Goal: Book appointment/travel/reservation

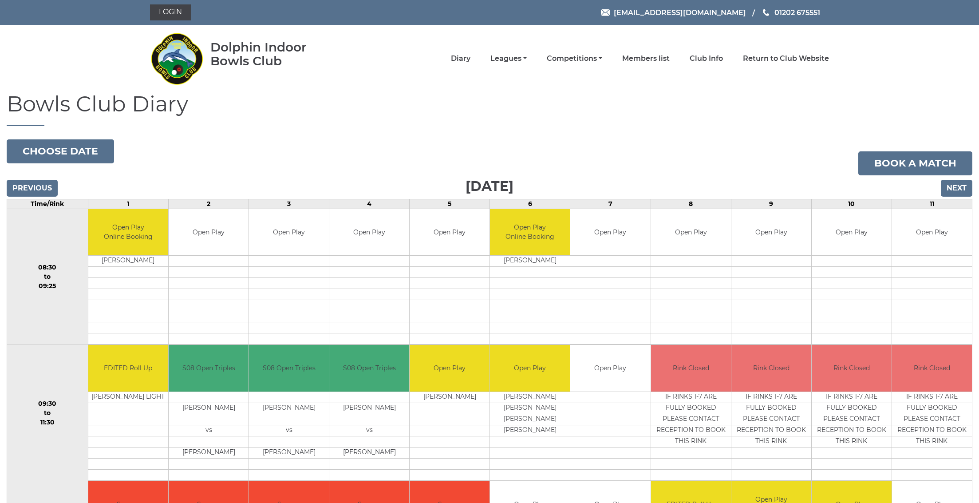
click at [951, 184] on input "Next" at bounding box center [957, 188] width 32 height 17
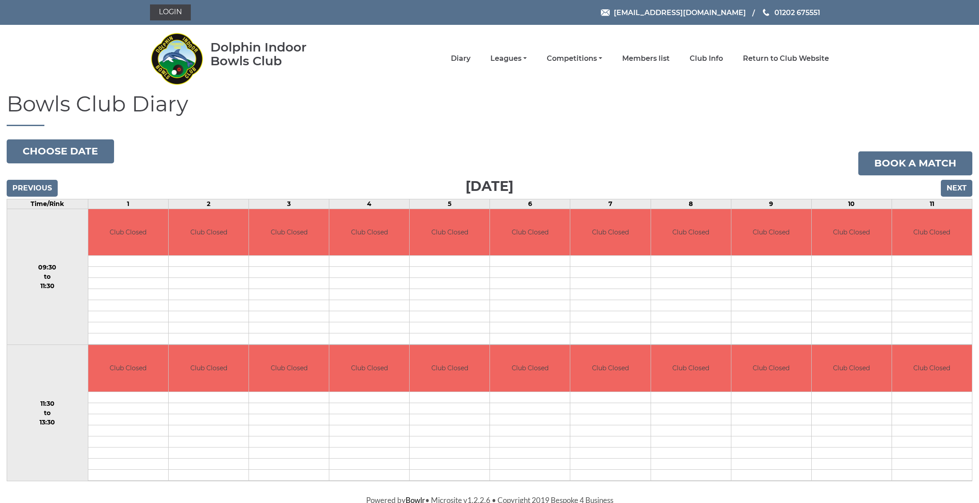
drag, startPoint x: 0, startPoint y: 0, endPoint x: 951, endPoint y: 184, distance: 968.2
click at [951, 184] on input "Next" at bounding box center [957, 188] width 32 height 17
click at [951, 188] on input "Next" at bounding box center [957, 188] width 32 height 17
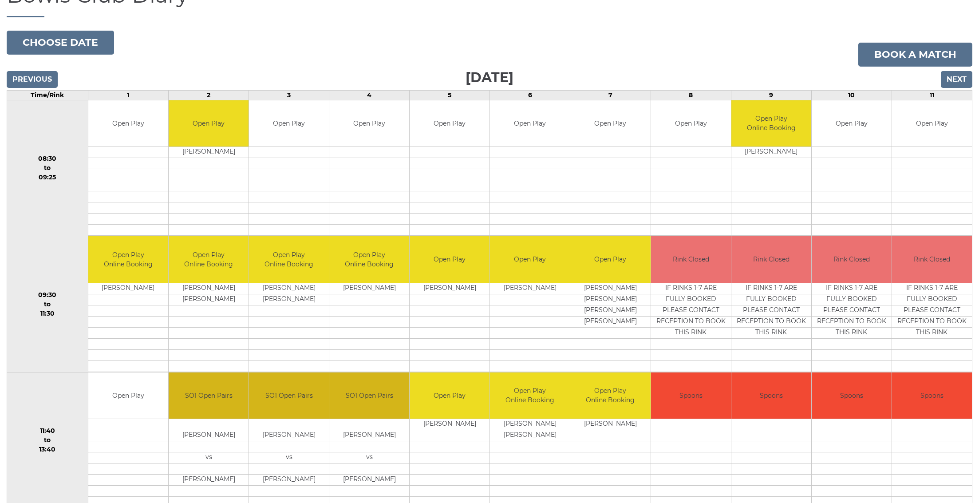
scroll to position [190, 0]
